Goal: Find contact information: Find contact information

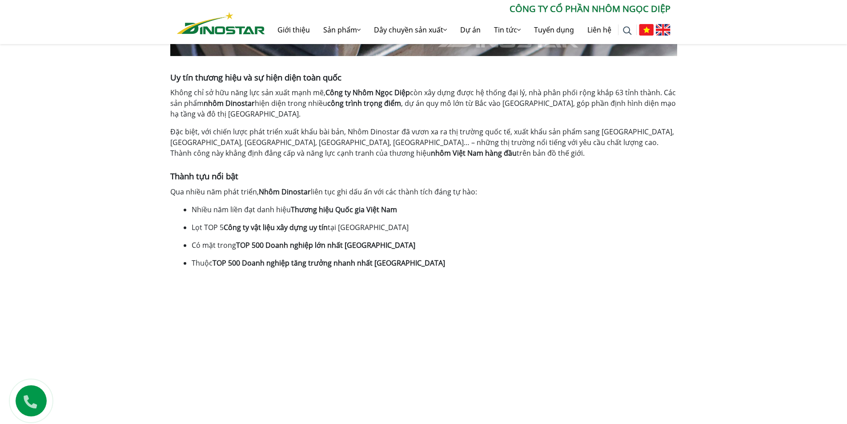
scroll to position [2135, 0]
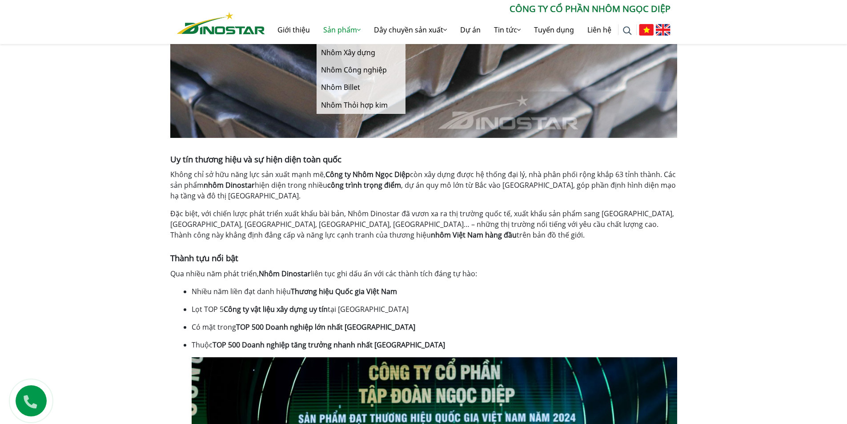
click at [357, 31] on icon at bounding box center [359, 29] width 4 height 7
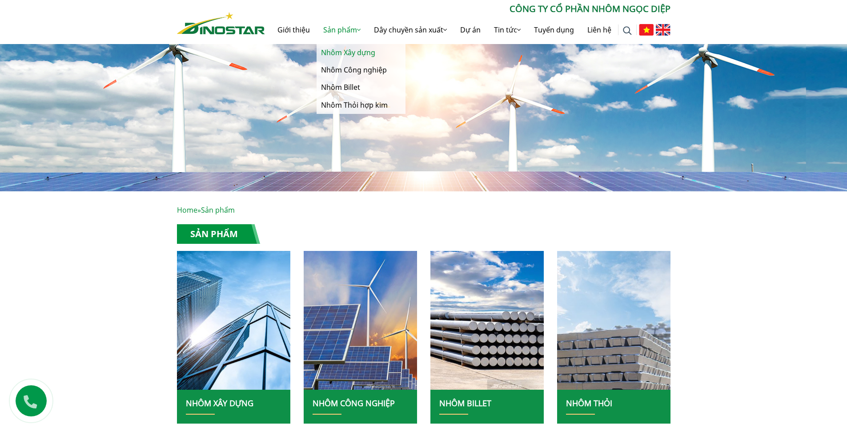
click at [357, 50] on link "Nhôm Xây dựng" at bounding box center [361, 52] width 89 height 17
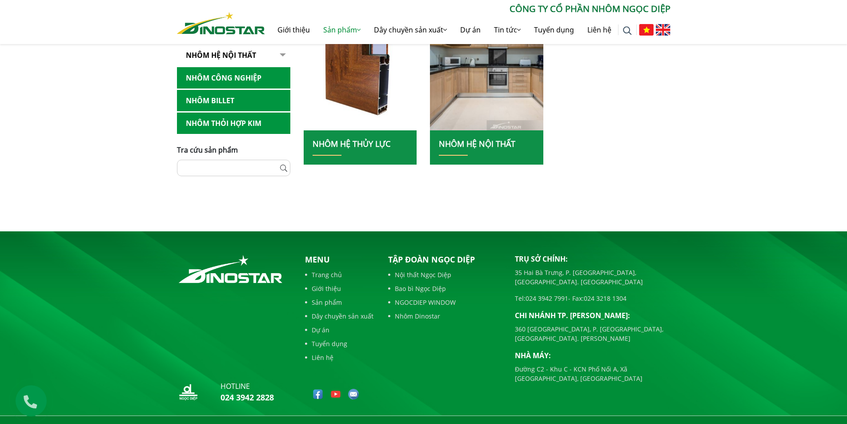
scroll to position [445, 0]
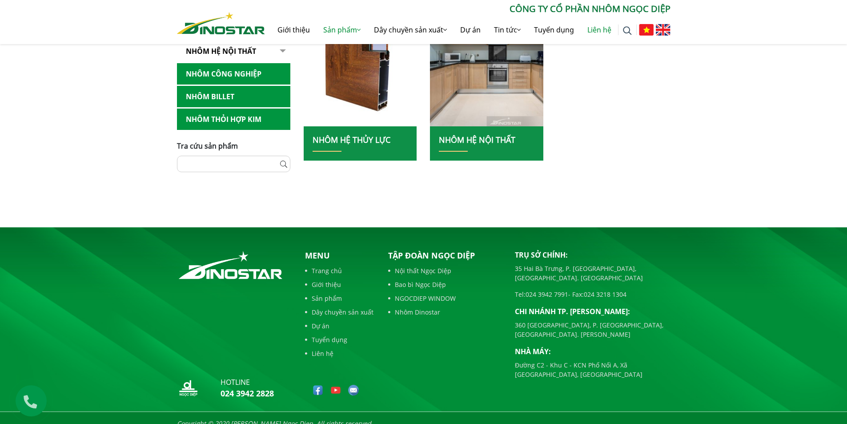
click at [595, 24] on link "Liên hệ" at bounding box center [599, 30] width 37 height 28
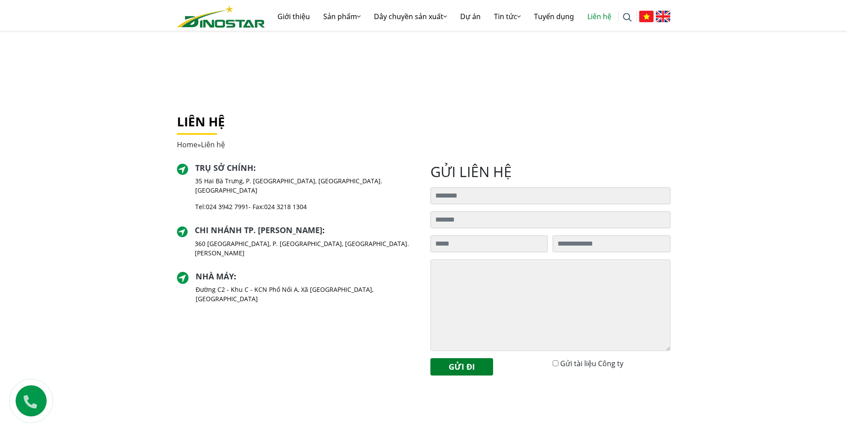
scroll to position [89, 0]
